Goal: Task Accomplishment & Management: Manage account settings

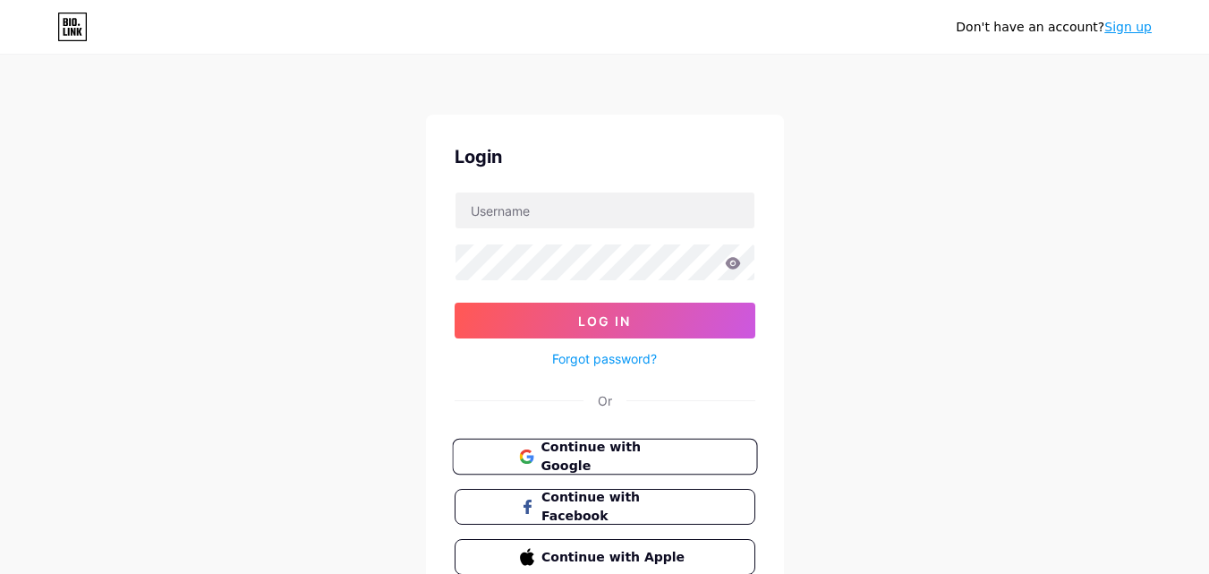
click at [592, 458] on span "Continue with Google" at bounding box center [615, 457] width 149 height 38
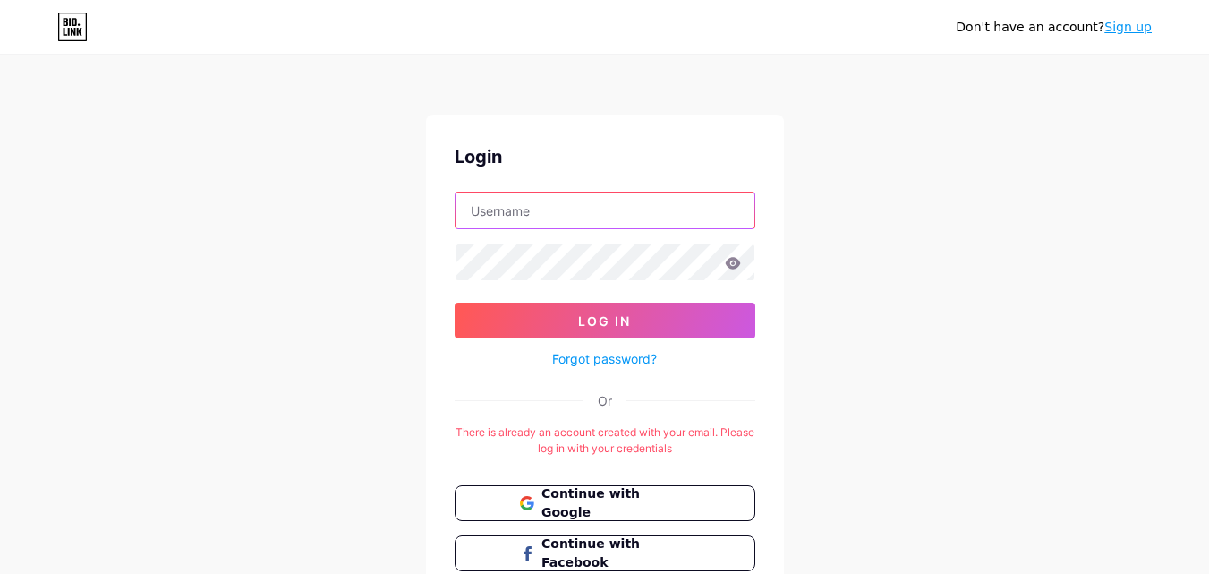
click at [523, 221] on input "text" at bounding box center [604, 210] width 299 height 36
paste input "/nestohypermarketoman"
click at [475, 212] on input "/nestohypermarketoman" at bounding box center [604, 210] width 299 height 36
type input "nestohypermarketoman"
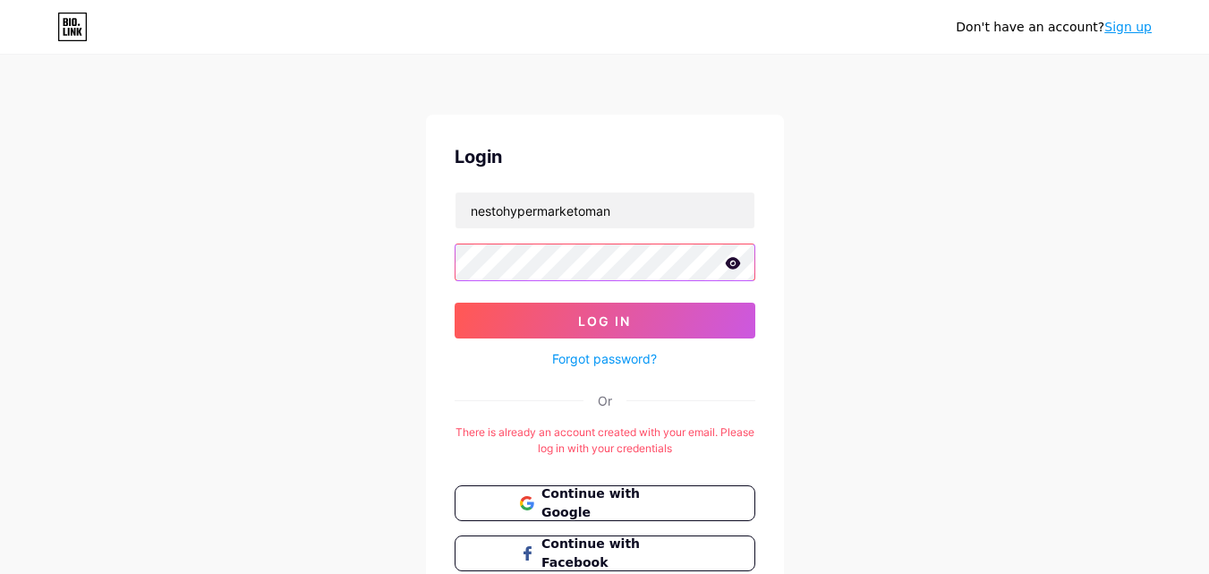
click at [455, 302] on button "Log In" at bounding box center [605, 320] width 301 height 36
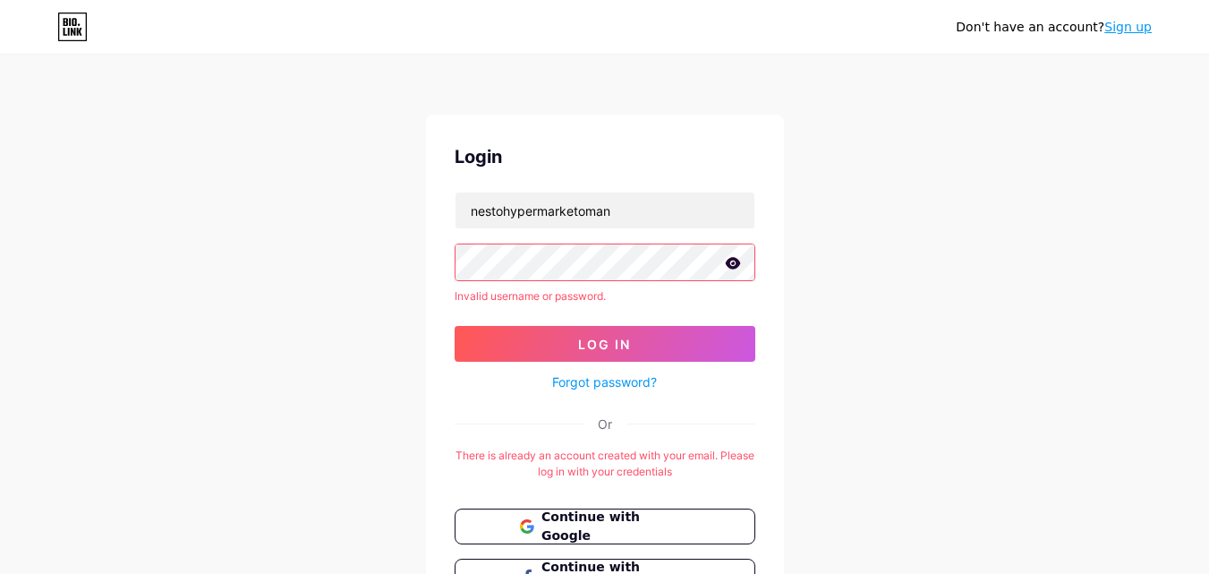
click at [374, 260] on div "Don't have an account? Sign up Login nestohypermarketoman Invalid username or p…" at bounding box center [604, 365] width 1209 height 730
click at [553, 337] on button "Log In" at bounding box center [605, 344] width 301 height 36
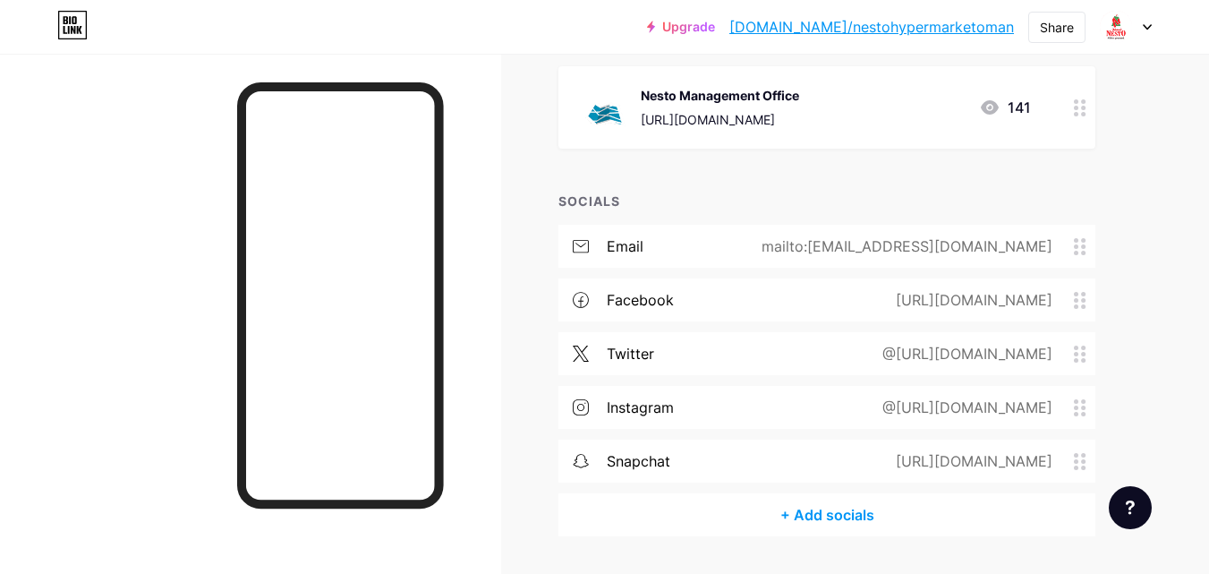
scroll to position [1620, 0]
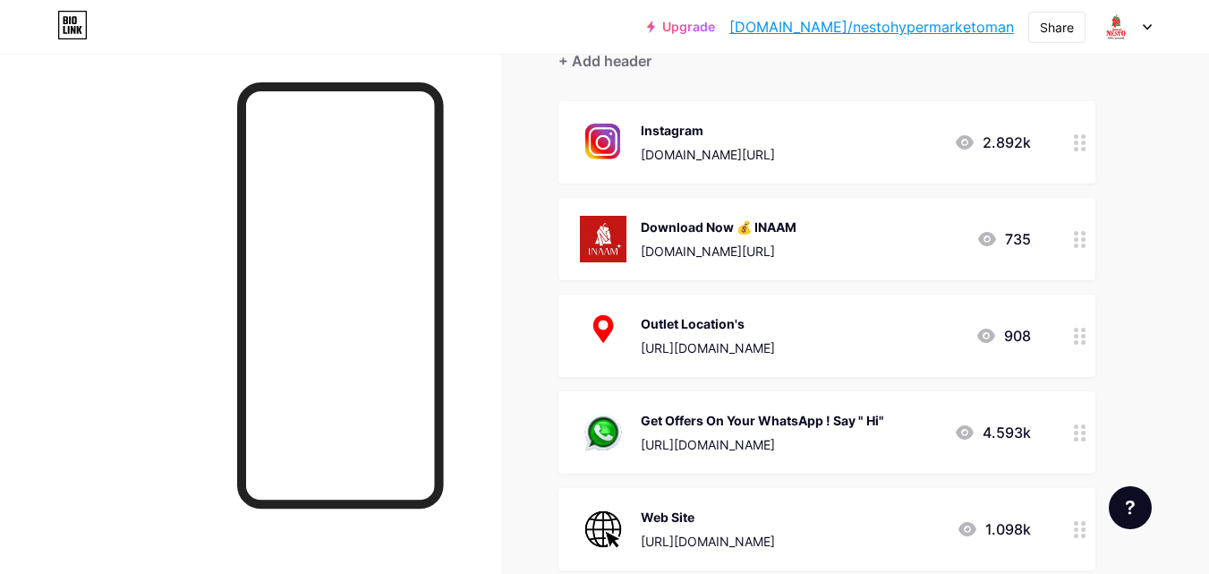
scroll to position [179, 0]
